Goal: Task Accomplishment & Management: Manage account settings

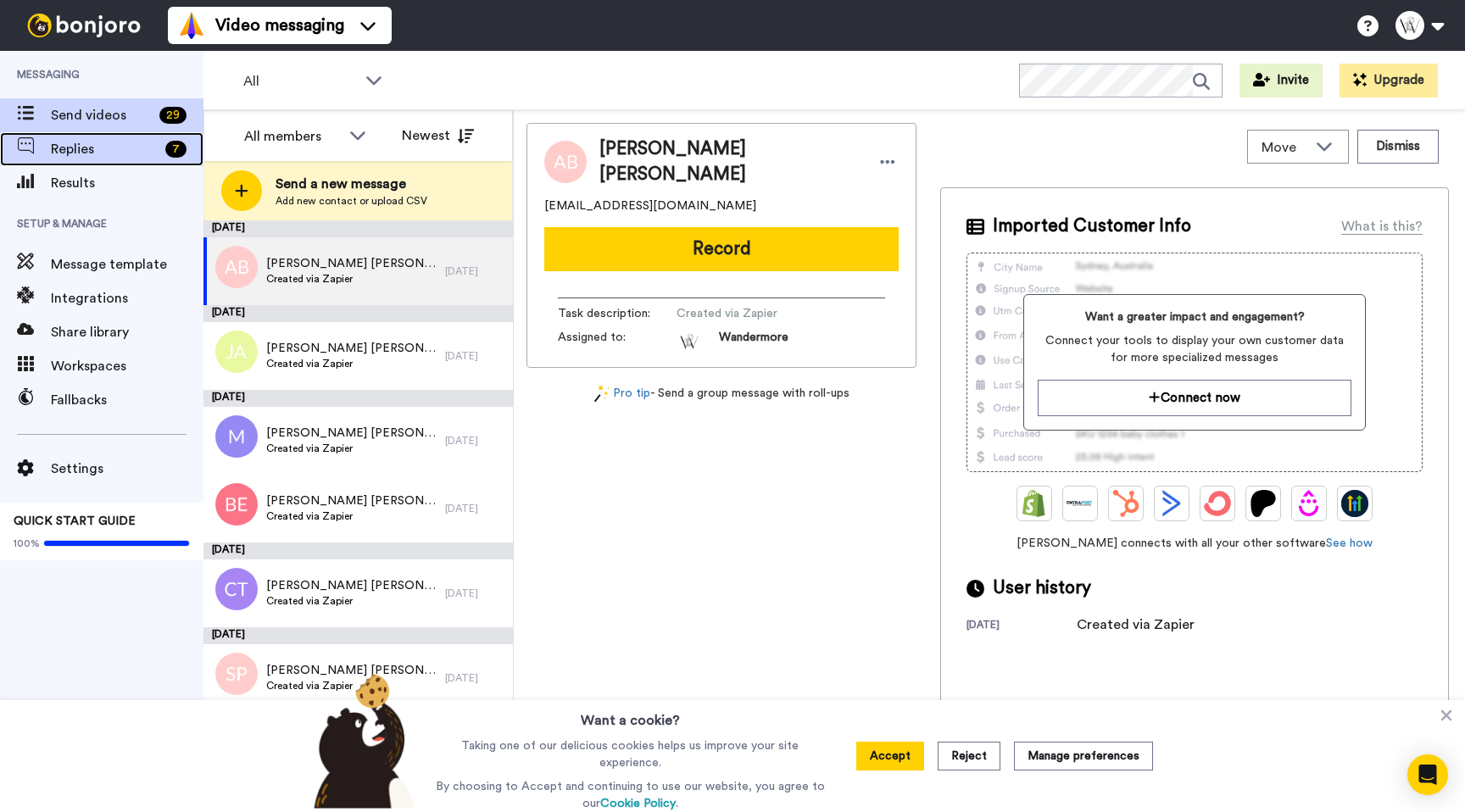
click at [72, 162] on div "Replies 7" at bounding box center [102, 149] width 204 height 34
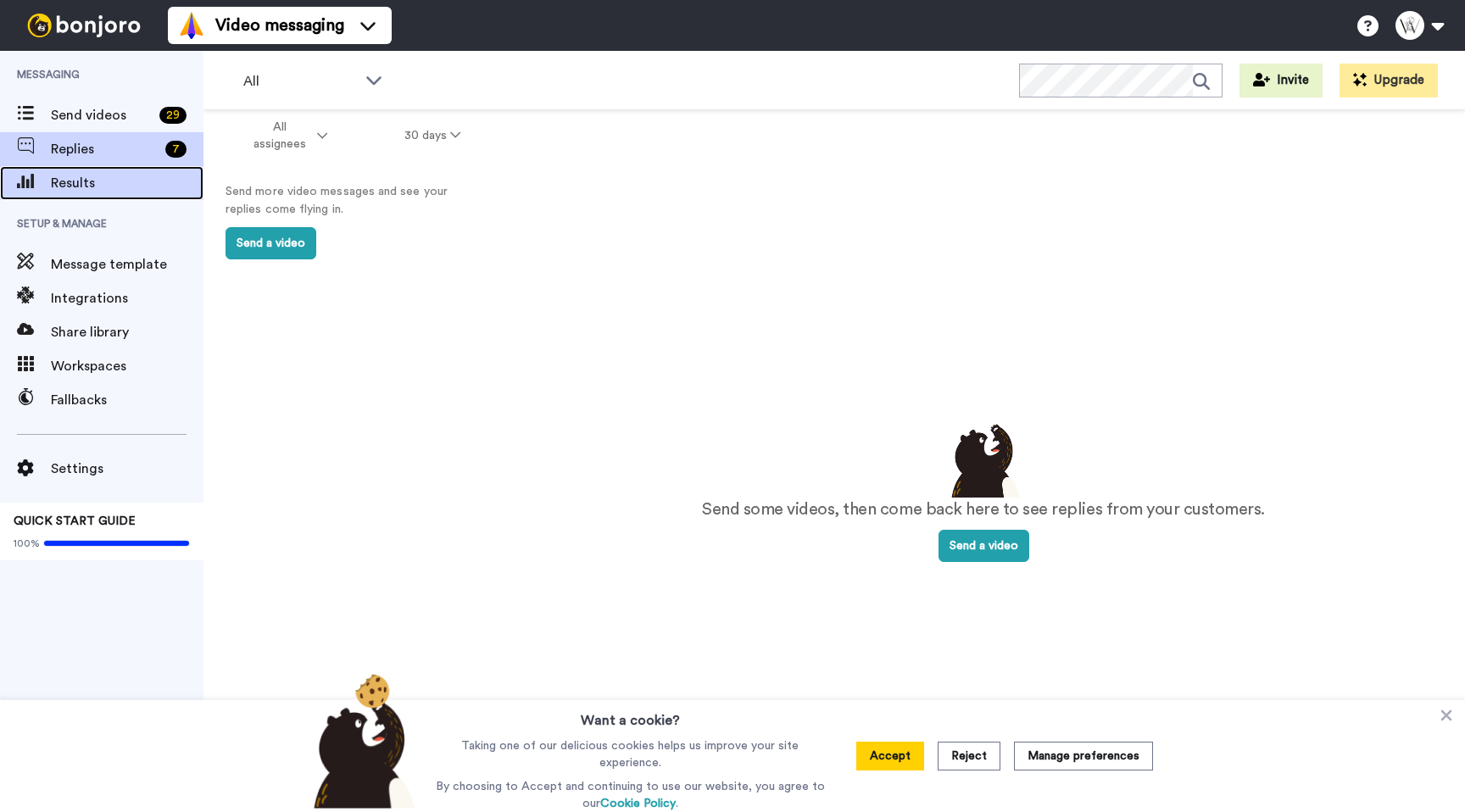
click at [43, 190] on span at bounding box center [25, 184] width 50 height 17
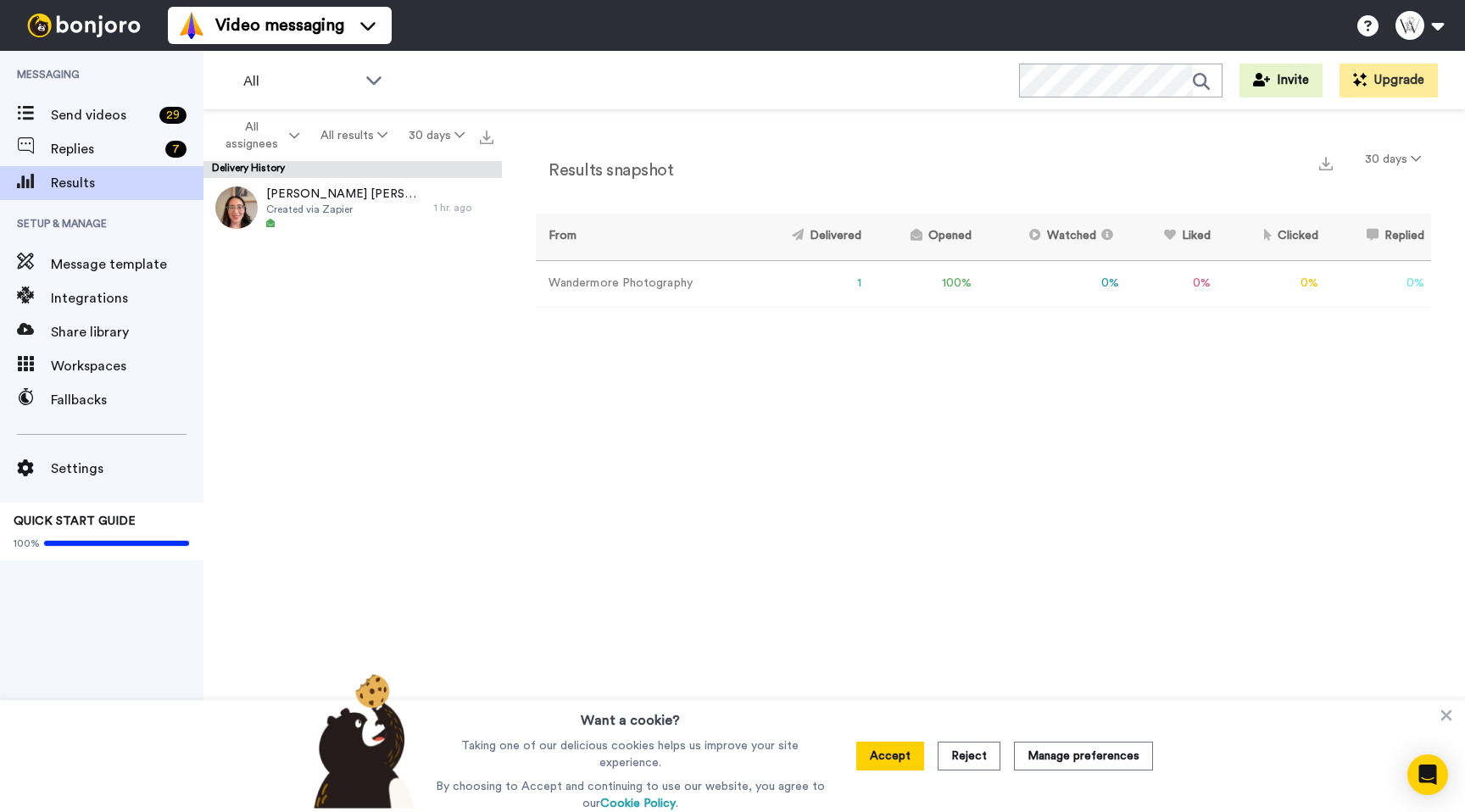
click at [944, 286] on td "100 %" at bounding box center [923, 283] width 110 height 47
